Goal: Task Accomplishment & Management: Manage account settings

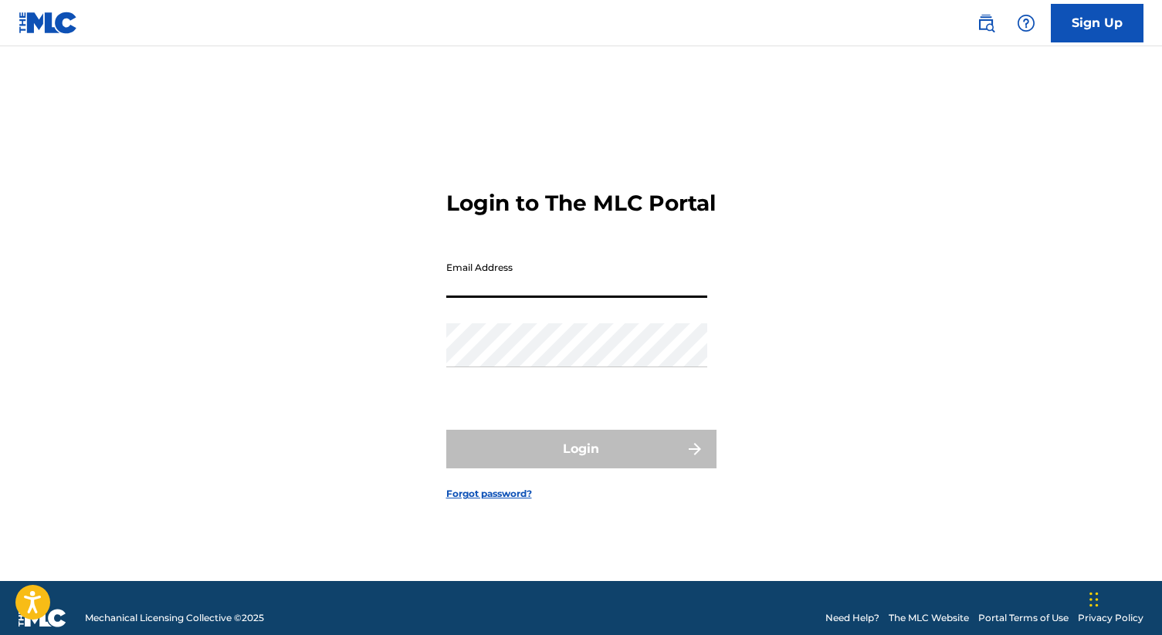
type input "[EMAIL_ADDRESS][DOMAIN_NAME]"
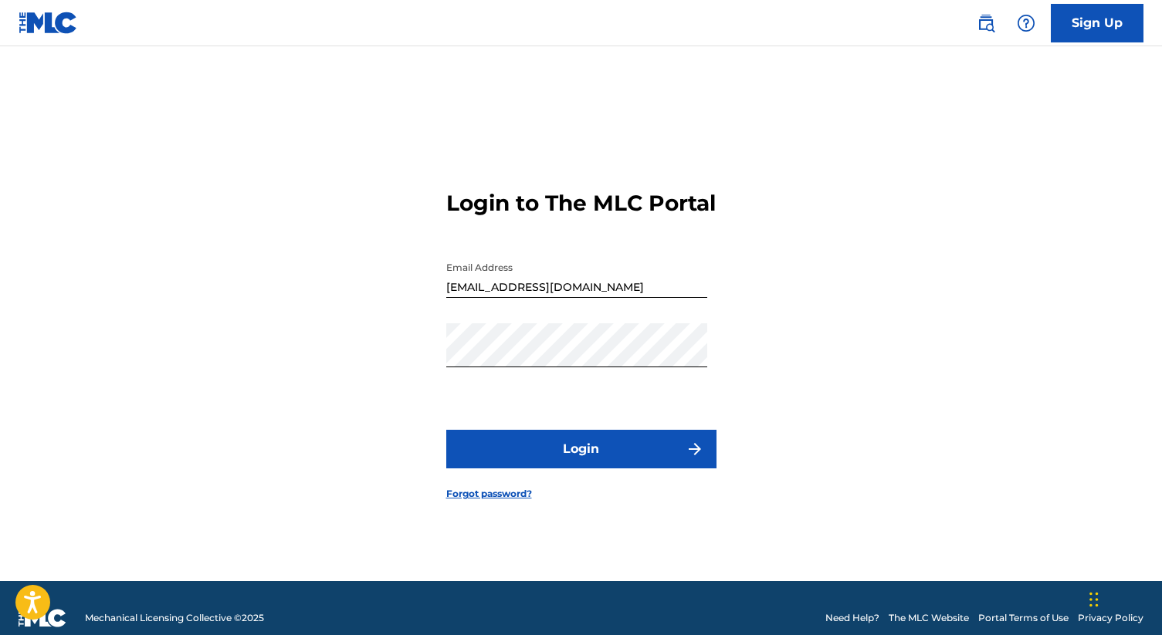
click at [607, 463] on button "Login" at bounding box center [581, 449] width 270 height 39
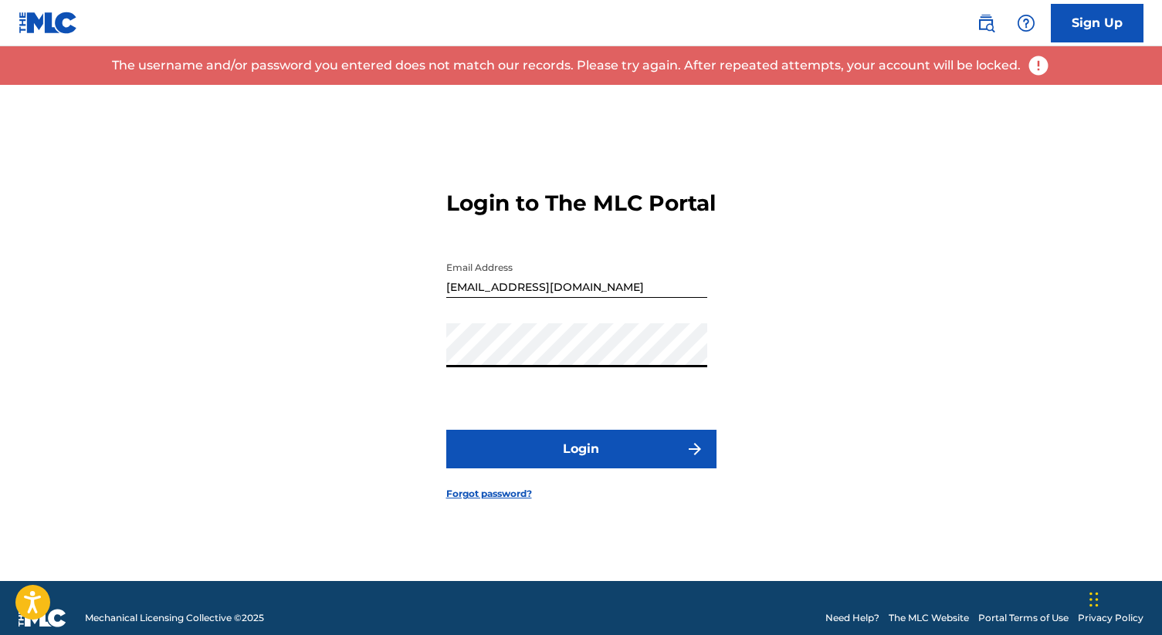
click at [393, 410] on div "Login to The MLC Portal Email Address [EMAIL_ADDRESS][DOMAIN_NAME] Password Log…" at bounding box center [581, 333] width 1081 height 496
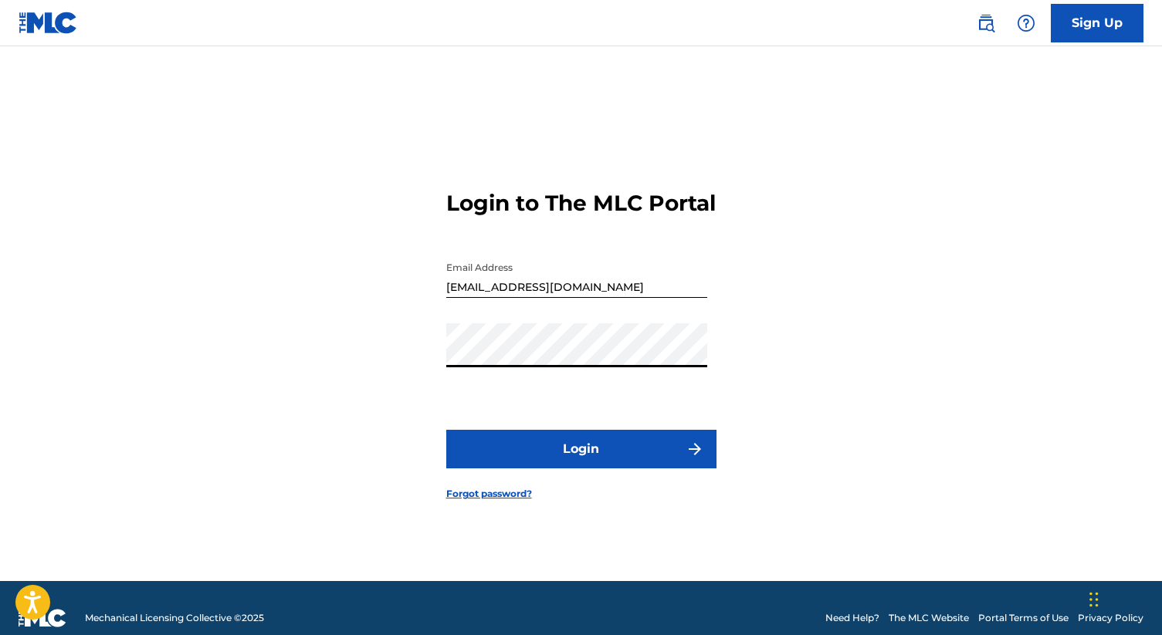
click at [371, 354] on div "Login to The MLC Portal Email Address [EMAIL_ADDRESS][DOMAIN_NAME] Password Log…" at bounding box center [581, 333] width 1081 height 496
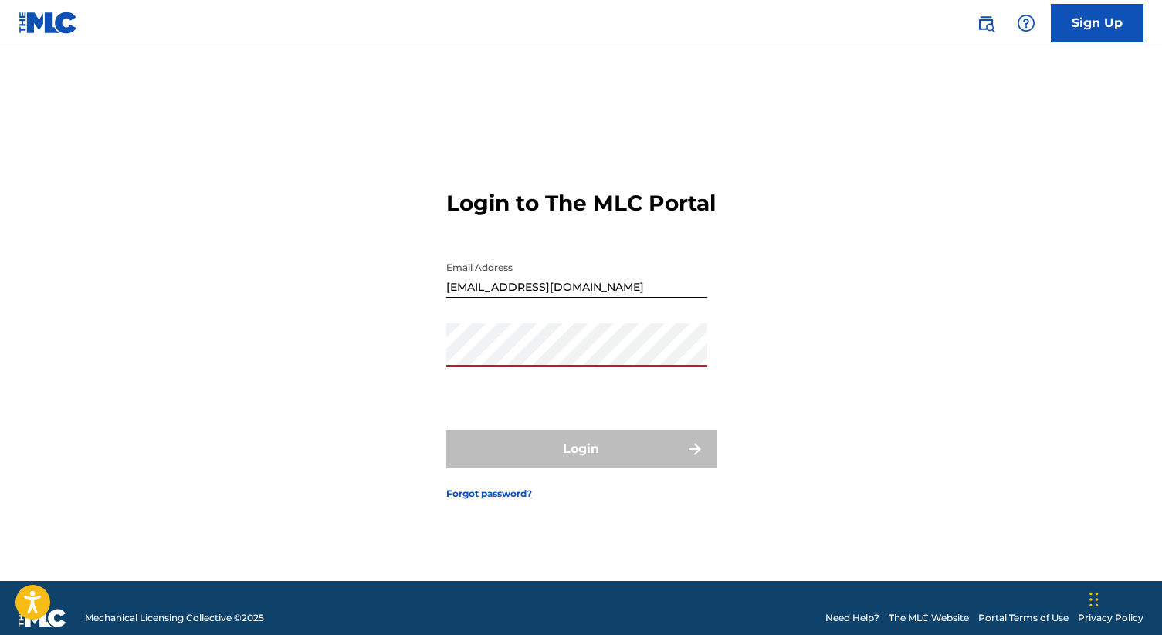
click at [437, 368] on div "Login to The MLC Portal Email Address [EMAIL_ADDRESS][DOMAIN_NAME] Password Log…" at bounding box center [581, 333] width 1081 height 496
click at [404, 371] on div "Login to The MLC Portal Email Address [EMAIL_ADDRESS][DOMAIN_NAME] Password Log…" at bounding box center [581, 333] width 1081 height 496
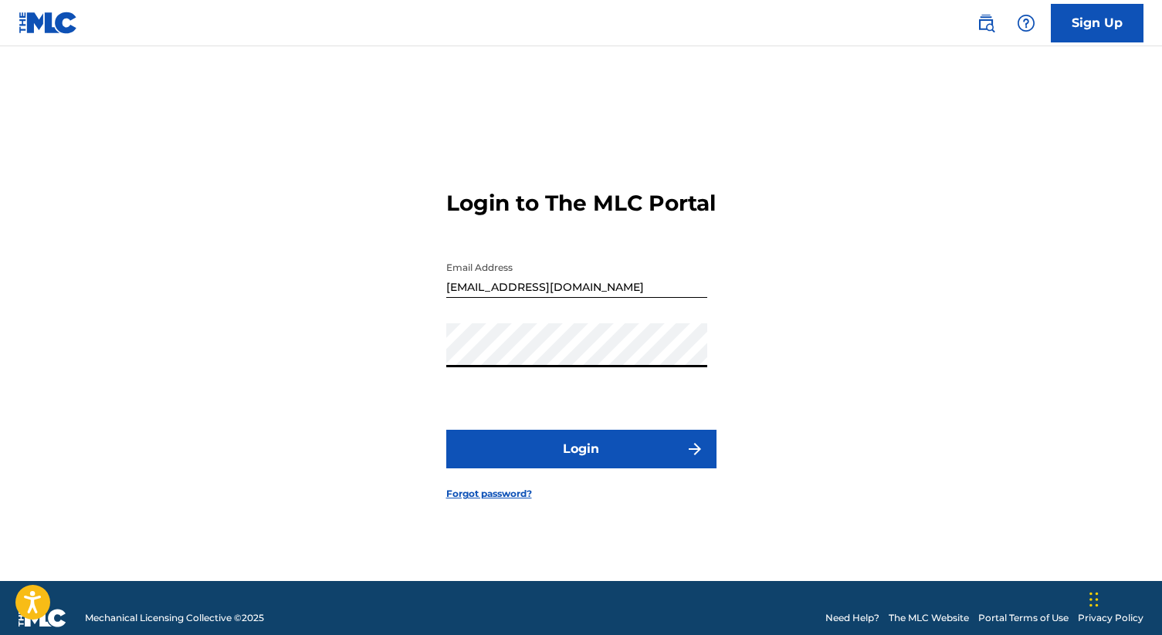
click at [581, 469] on button "Login" at bounding box center [581, 449] width 270 height 39
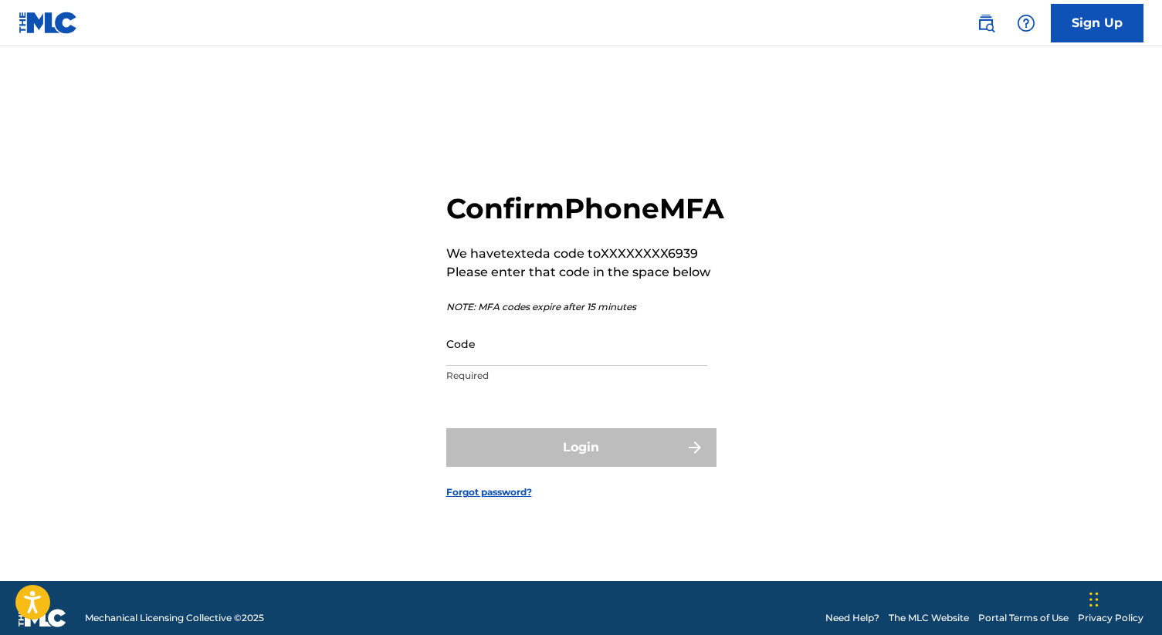
click at [482, 359] on input "Code" at bounding box center [576, 344] width 261 height 44
